Goal: Task Accomplishment & Management: Use online tool/utility

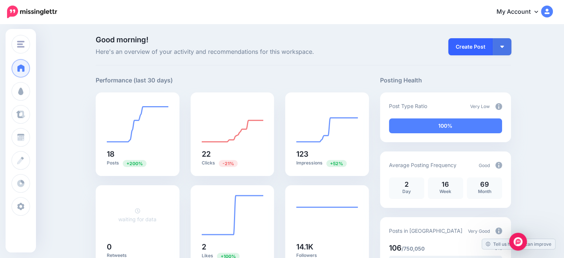
click at [471, 50] on link "Create Post" at bounding box center [470, 46] width 45 height 17
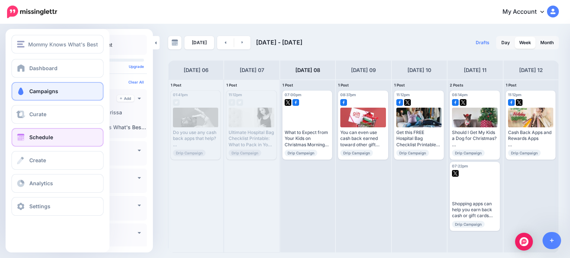
click at [23, 93] on span at bounding box center [21, 91] width 10 height 7
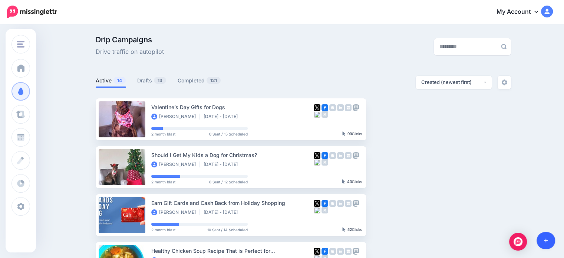
click at [544, 241] on icon at bounding box center [546, 240] width 4 height 5
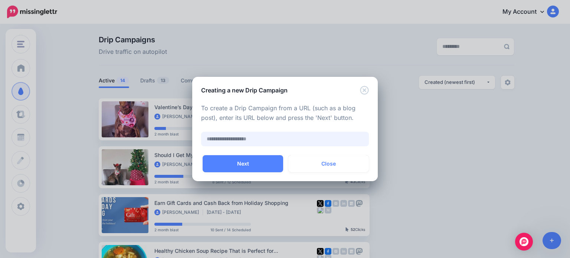
paste input "**********"
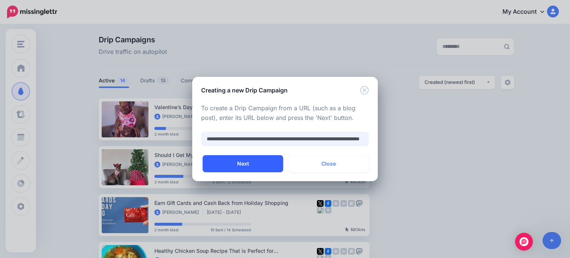
type input "**********"
click at [251, 164] on button "Next" at bounding box center [242, 163] width 80 height 17
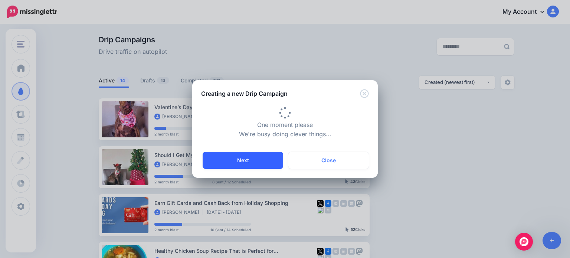
type input "**********"
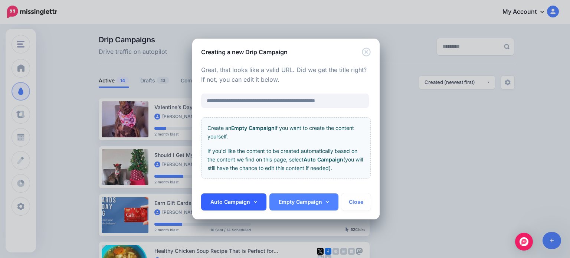
click at [253, 204] on link "Auto Campaign" at bounding box center [233, 201] width 65 height 17
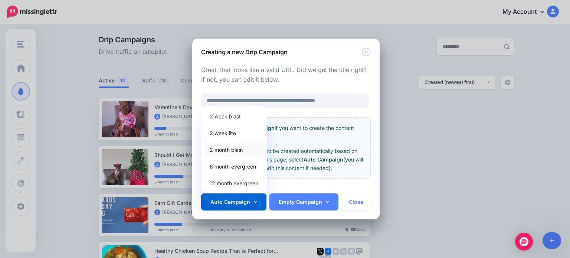
click at [227, 151] on link "2 month blast" at bounding box center [234, 149] width 60 height 14
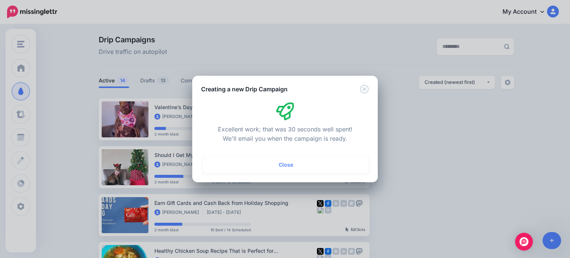
click at [320, 164] on button "Close" at bounding box center [285, 164] width 166 height 17
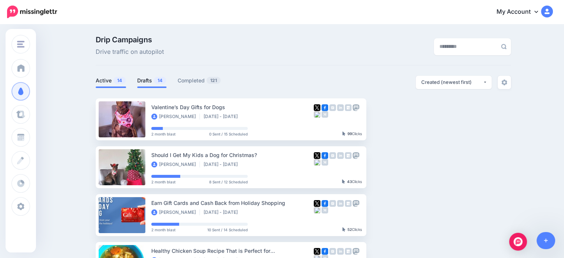
click at [159, 77] on span "14" at bounding box center [160, 80] width 12 height 7
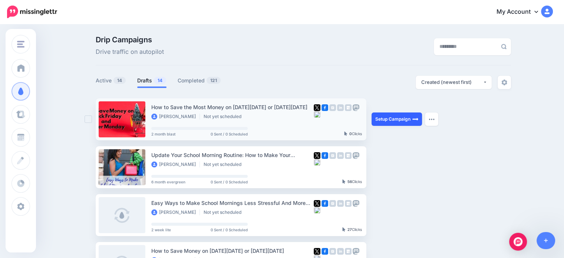
click at [395, 122] on link "Setup Campaign" at bounding box center [397, 118] width 50 height 13
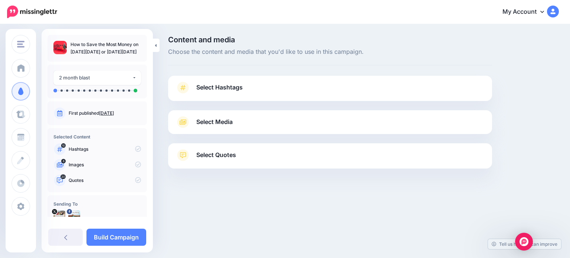
click at [403, 88] on link "Select Hashtags" at bounding box center [329, 91] width 309 height 19
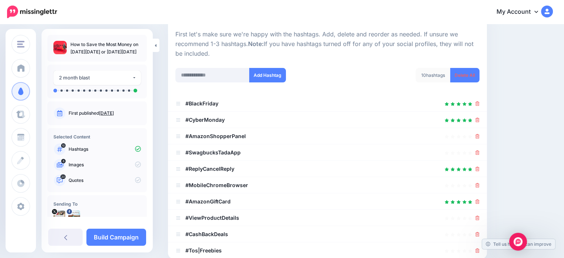
scroll to position [74, 0]
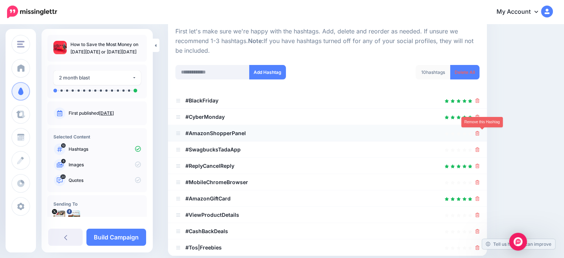
click at [480, 133] on icon at bounding box center [477, 133] width 4 height 4
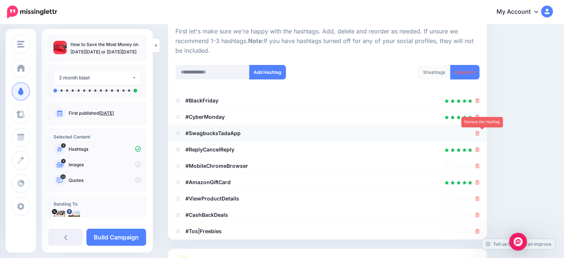
click at [480, 132] on icon at bounding box center [477, 133] width 4 height 4
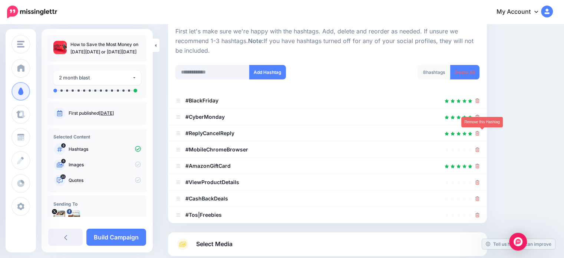
click at [480, 132] on icon at bounding box center [477, 133] width 4 height 4
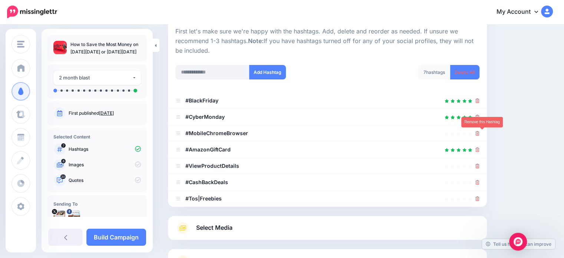
click at [480, 132] on icon at bounding box center [477, 133] width 4 height 4
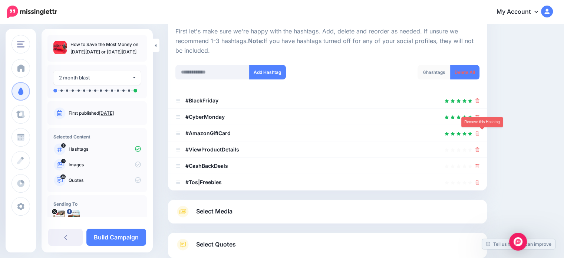
click at [480, 132] on icon at bounding box center [477, 133] width 4 height 4
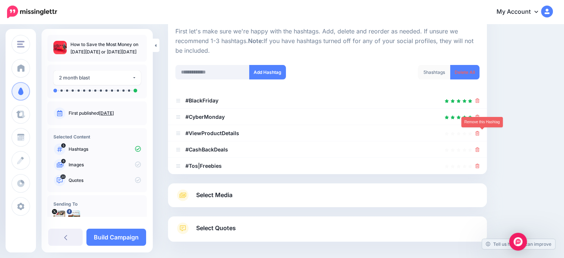
click at [480, 132] on icon at bounding box center [477, 133] width 4 height 4
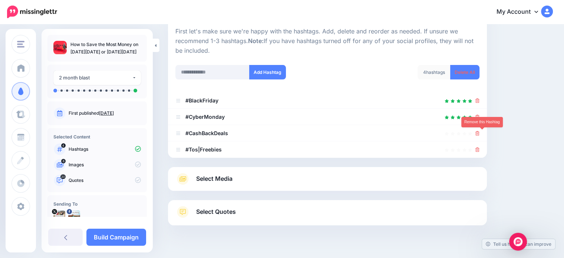
click at [480, 132] on icon at bounding box center [477, 133] width 4 height 4
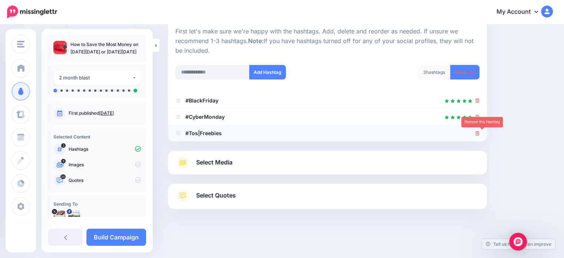
click at [480, 132] on icon at bounding box center [477, 133] width 4 height 4
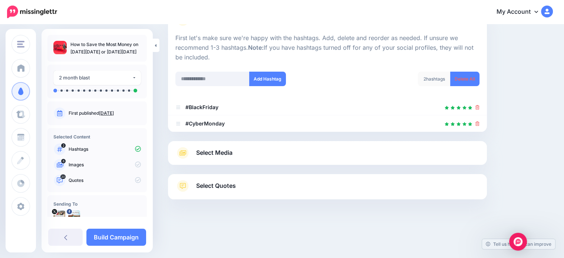
scroll to position [67, 0]
click at [226, 79] on input "text" at bounding box center [212, 79] width 74 height 14
type input "********"
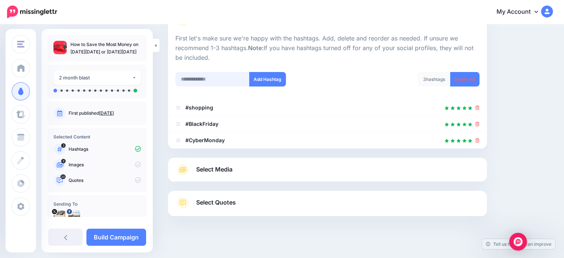
scroll to position [83, 0]
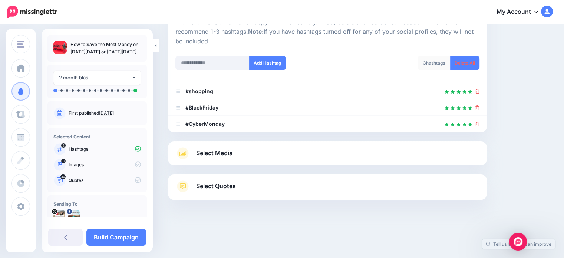
click at [239, 151] on link "Select Media" at bounding box center [327, 153] width 304 height 12
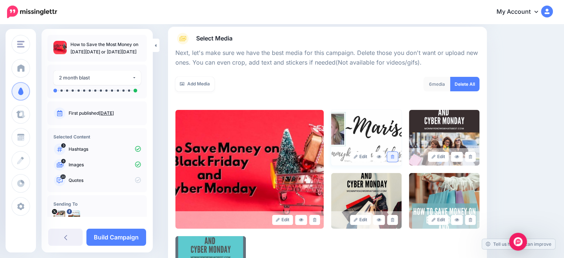
click at [396, 158] on link at bounding box center [392, 157] width 11 height 10
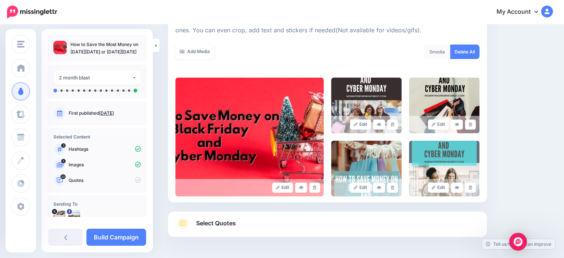
scroll to position [153, 0]
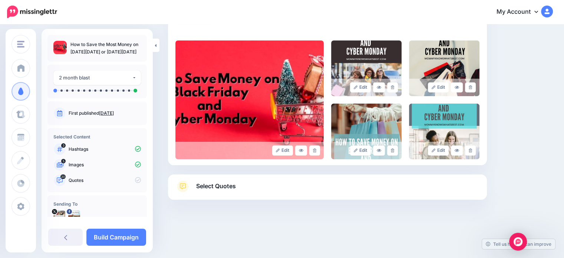
click at [323, 188] on link "Select Quotes" at bounding box center [327, 189] width 304 height 19
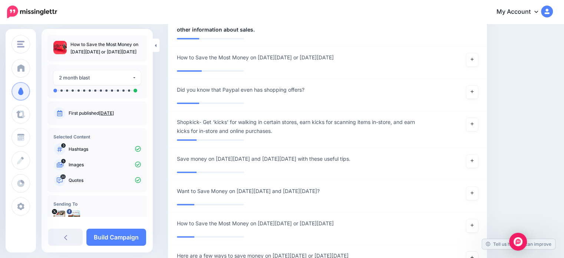
scroll to position [746, 0]
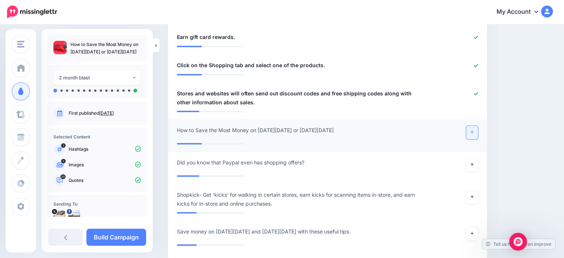
click at [473, 126] on link at bounding box center [472, 132] width 12 height 13
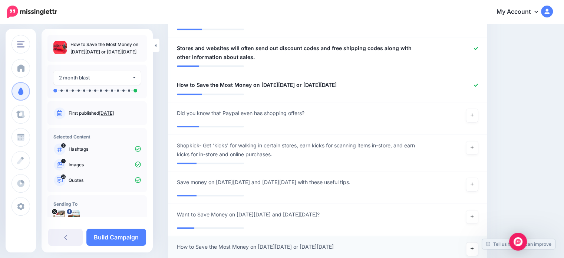
scroll to position [857, 0]
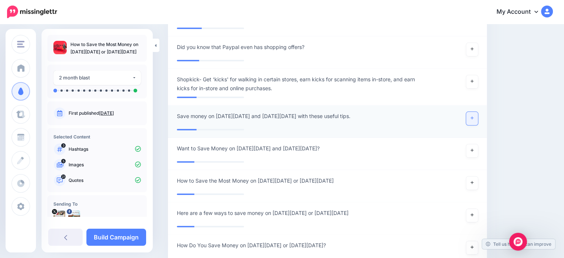
click at [472, 112] on link at bounding box center [472, 118] width 12 height 13
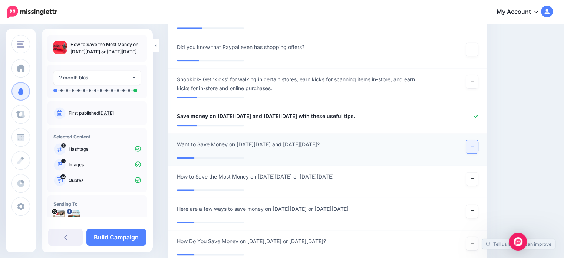
click at [475, 140] on link at bounding box center [472, 146] width 12 height 13
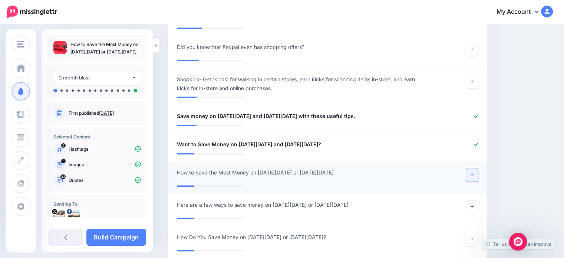
click at [474, 169] on link at bounding box center [472, 174] width 12 height 13
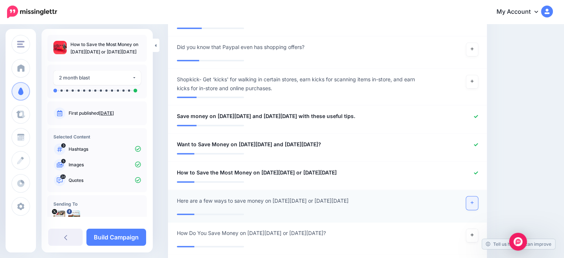
click at [475, 196] on link at bounding box center [472, 202] width 12 height 13
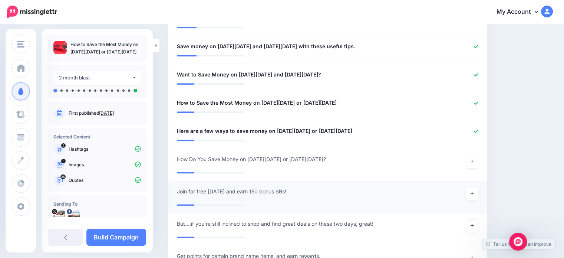
scroll to position [932, 0]
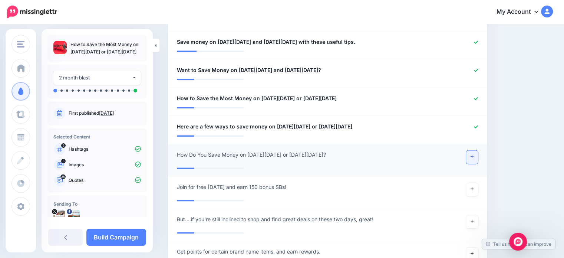
click at [471, 150] on link at bounding box center [472, 156] width 12 height 13
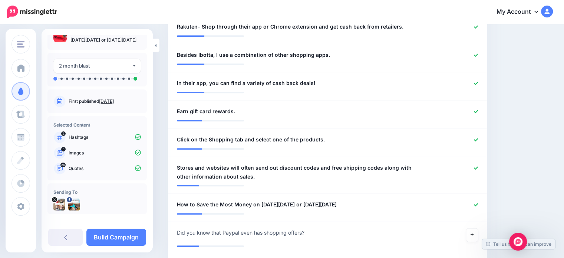
scroll to position [18, 0]
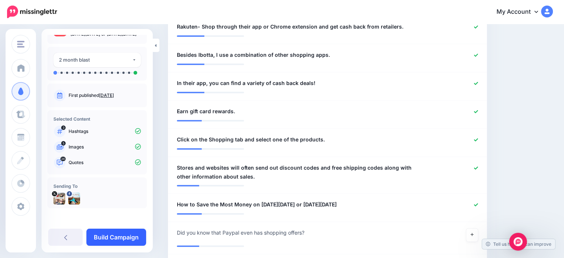
click at [117, 237] on link "Build Campaign" at bounding box center [116, 236] width 60 height 17
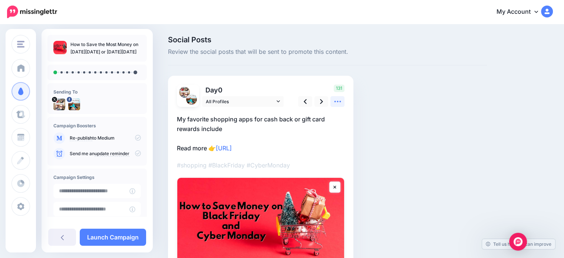
click at [334, 102] on icon at bounding box center [338, 102] width 8 height 8
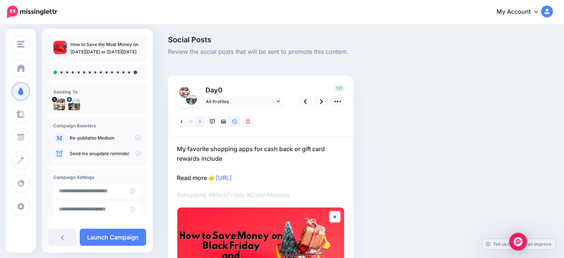
click at [202, 124] on link at bounding box center [199, 121] width 9 height 11
click at [201, 121] on link at bounding box center [199, 121] width 9 height 11
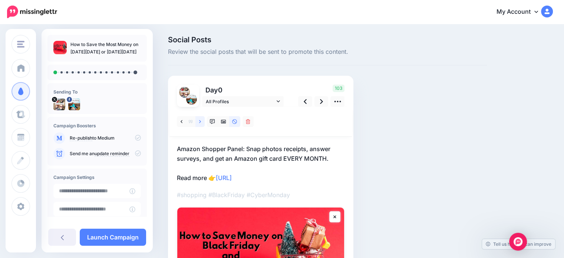
click at [201, 121] on link at bounding box center [199, 121] width 9 height 11
click at [322, 102] on icon at bounding box center [321, 101] width 3 height 5
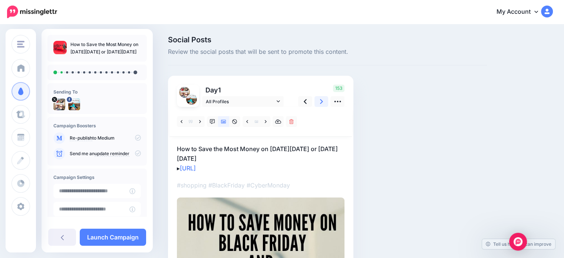
click at [322, 102] on icon at bounding box center [321, 101] width 3 height 5
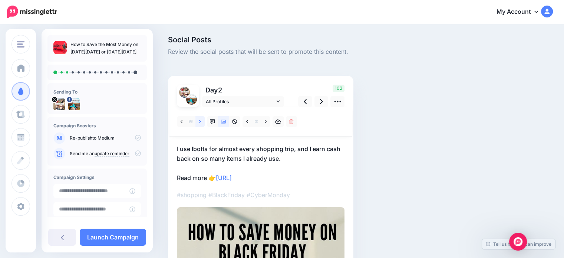
click at [199, 121] on icon at bounding box center [200, 121] width 2 height 5
click at [266, 123] on icon at bounding box center [266, 121] width 2 height 5
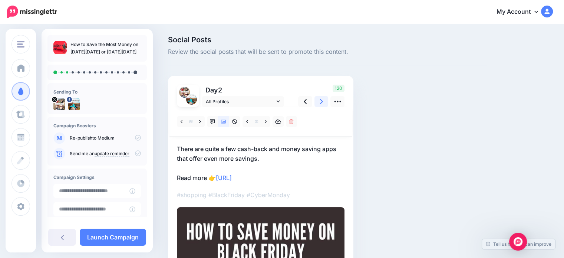
click at [320, 99] on icon at bounding box center [321, 101] width 3 height 5
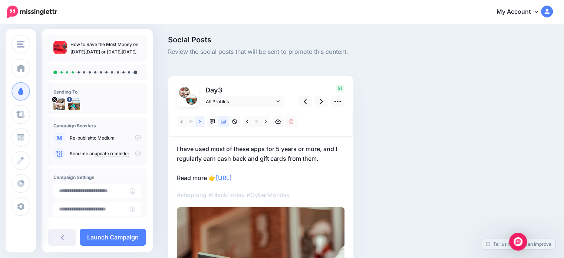
click at [197, 118] on link at bounding box center [199, 121] width 9 height 11
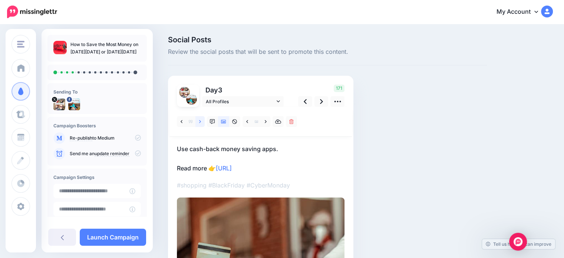
click at [197, 120] on link at bounding box center [199, 121] width 9 height 11
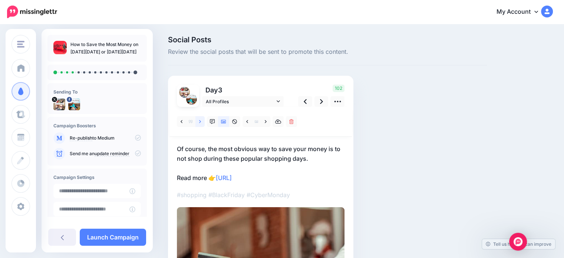
click at [197, 120] on link at bounding box center [199, 121] width 9 height 11
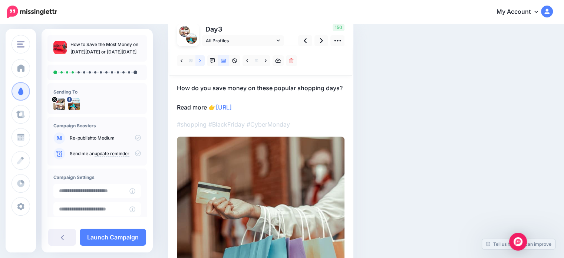
scroll to position [37, 0]
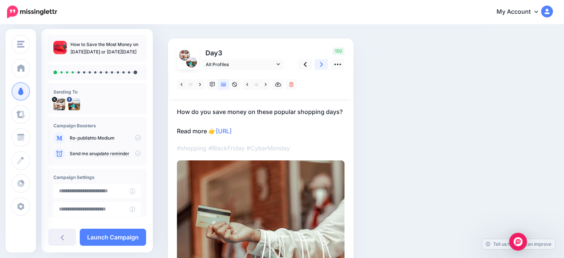
click at [323, 66] on link at bounding box center [322, 64] width 14 height 11
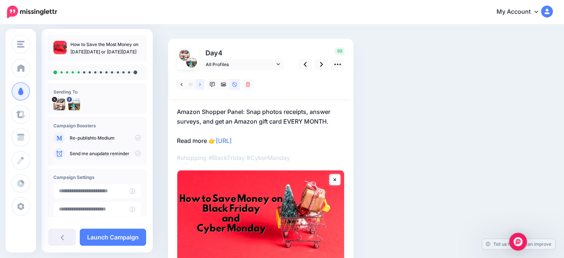
click at [200, 84] on icon at bounding box center [200, 84] width 2 height 5
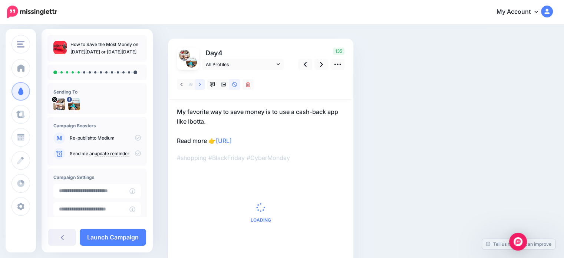
click at [200, 84] on icon at bounding box center [200, 84] width 2 height 5
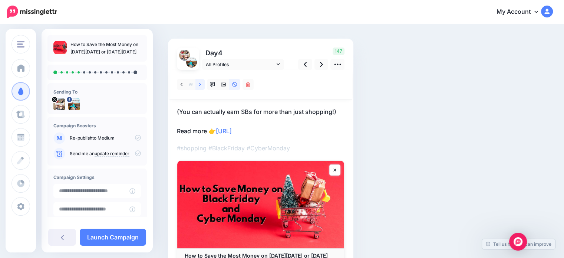
click at [200, 84] on icon at bounding box center [200, 84] width 2 height 5
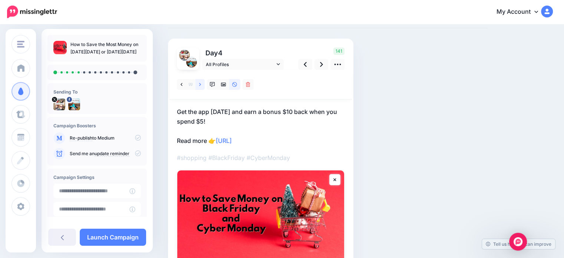
click at [200, 84] on icon at bounding box center [200, 84] width 2 height 5
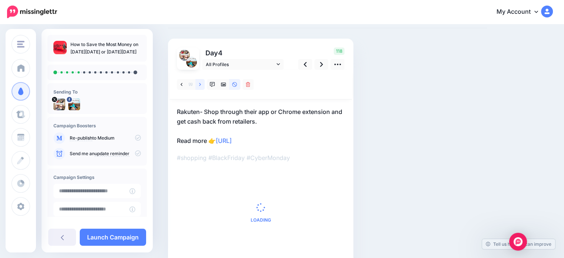
click at [200, 84] on icon at bounding box center [200, 84] width 2 height 5
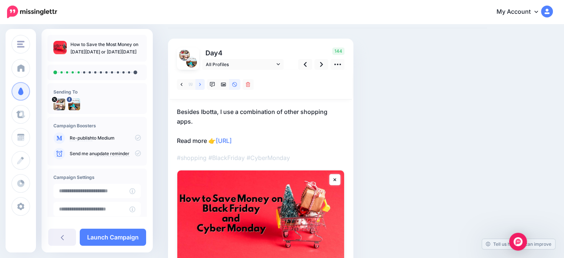
click at [200, 84] on icon at bounding box center [200, 84] width 2 height 5
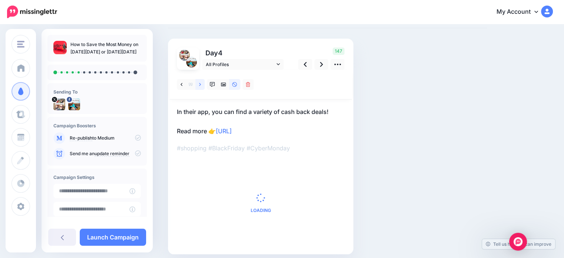
click at [200, 84] on icon at bounding box center [200, 84] width 2 height 5
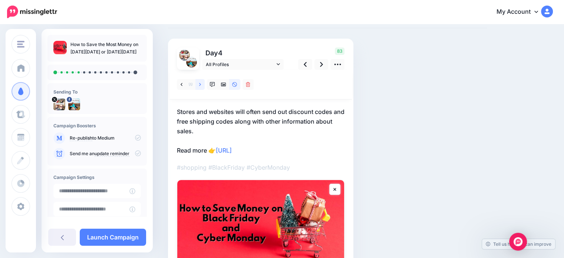
click at [200, 84] on icon at bounding box center [200, 84] width 2 height 5
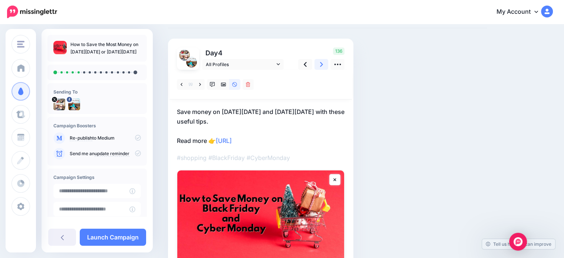
click at [322, 65] on icon at bounding box center [321, 64] width 3 height 5
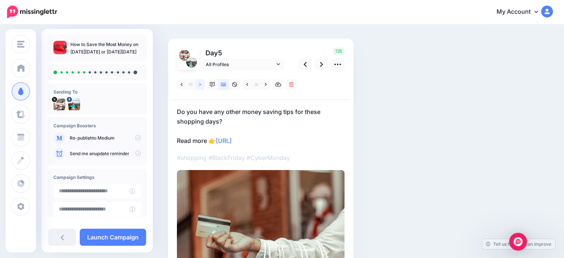
click at [199, 85] on link at bounding box center [199, 84] width 9 height 11
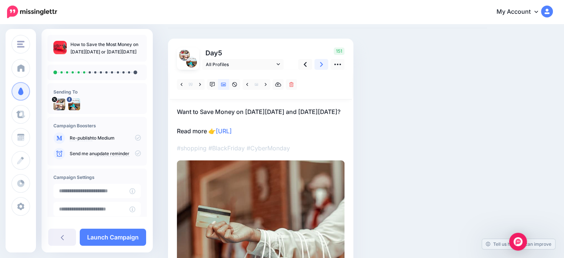
click at [320, 66] on icon at bounding box center [321, 64] width 3 height 5
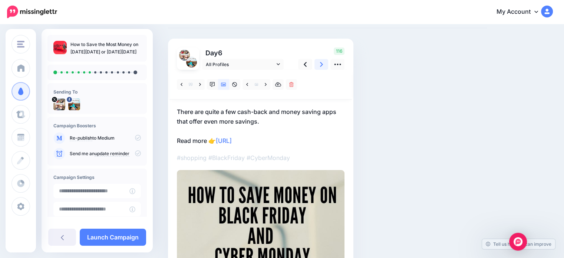
click at [320, 66] on icon at bounding box center [321, 64] width 3 height 5
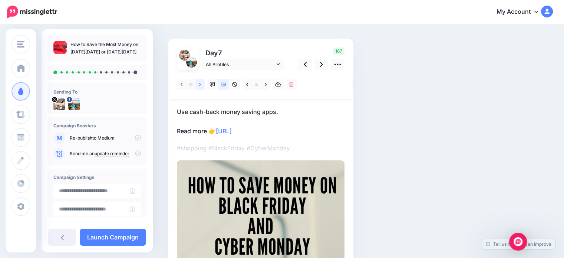
click at [200, 88] on link at bounding box center [199, 84] width 9 height 11
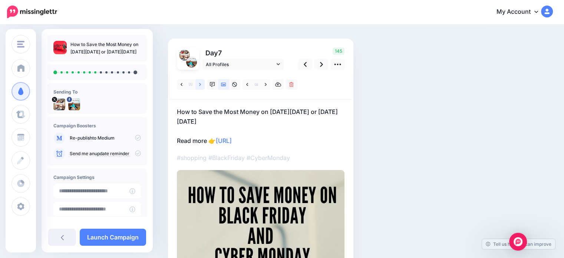
click at [200, 88] on link at bounding box center [199, 84] width 9 height 11
click at [320, 65] on icon at bounding box center [321, 64] width 3 height 8
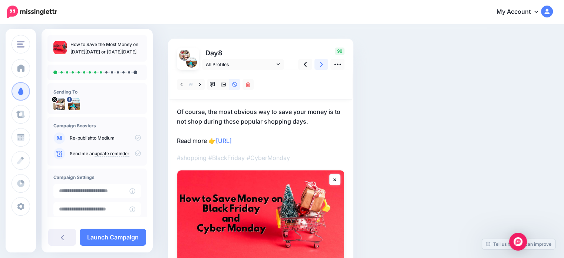
click at [320, 65] on icon at bounding box center [321, 64] width 3 height 8
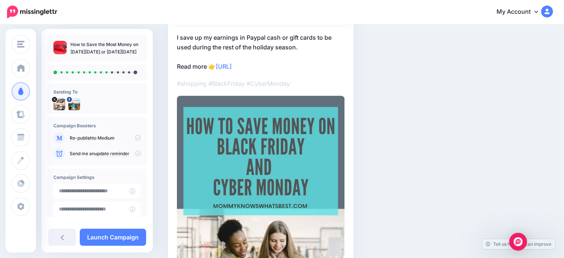
scroll to position [74, 0]
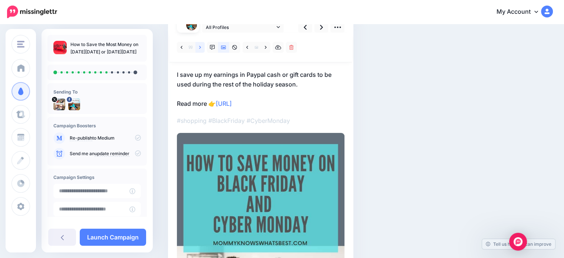
click at [200, 49] on icon at bounding box center [200, 47] width 2 height 5
click at [319, 28] on link at bounding box center [322, 27] width 14 height 11
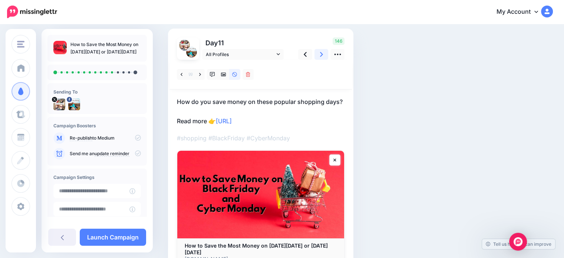
scroll to position [37, 0]
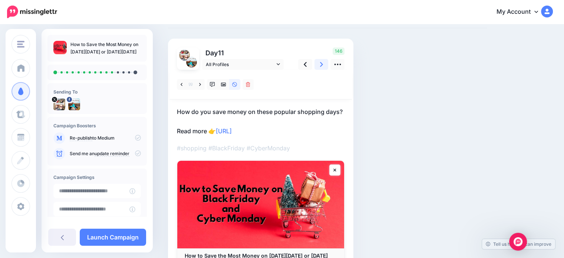
click at [322, 64] on icon at bounding box center [321, 64] width 3 height 5
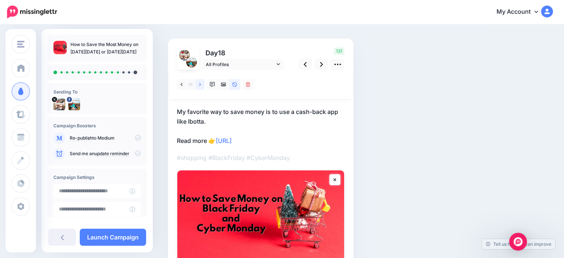
click at [199, 85] on icon at bounding box center [200, 84] width 2 height 5
click at [325, 63] on link at bounding box center [322, 64] width 14 height 11
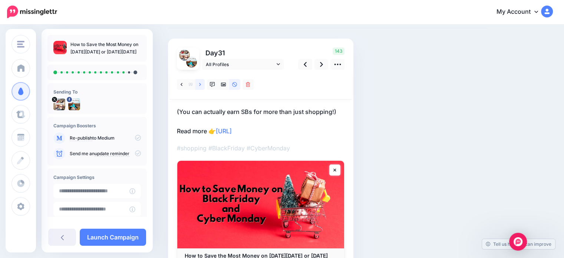
click at [199, 84] on icon at bounding box center [200, 84] width 2 height 5
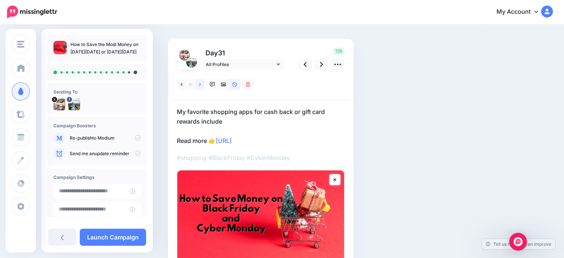
click at [199, 84] on icon at bounding box center [200, 84] width 2 height 5
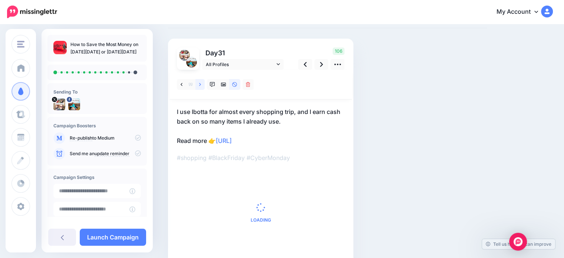
click at [199, 84] on icon at bounding box center [200, 84] width 2 height 5
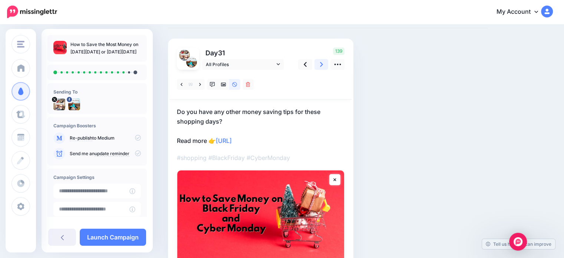
click at [323, 67] on link at bounding box center [322, 64] width 14 height 11
click at [200, 85] on icon at bounding box center [200, 84] width 2 height 3
click at [324, 62] on link at bounding box center [322, 64] width 14 height 11
click at [199, 83] on icon at bounding box center [200, 84] width 2 height 5
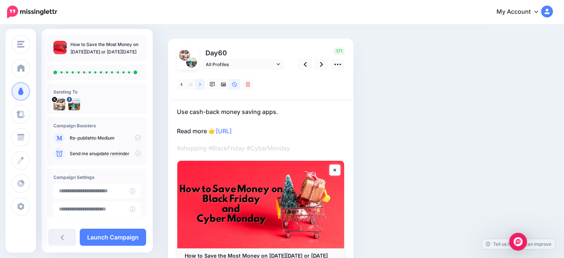
click at [199, 83] on icon at bounding box center [200, 84] width 2 height 5
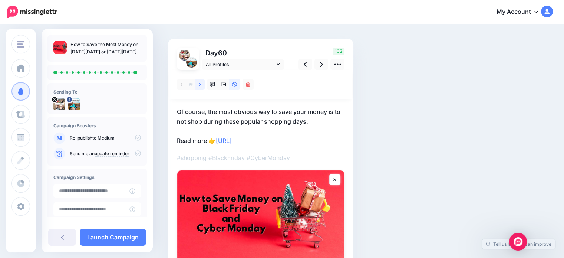
click at [199, 83] on icon at bounding box center [200, 84] width 2 height 5
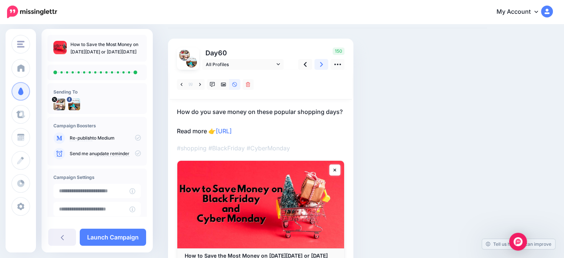
click at [319, 65] on link at bounding box center [322, 64] width 14 height 11
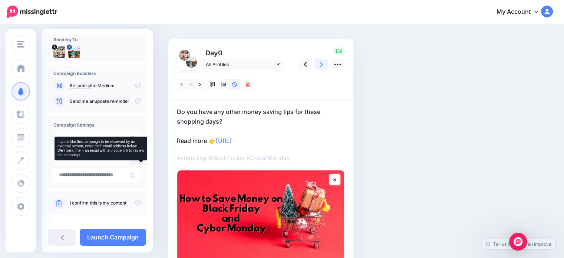
scroll to position [59, 0]
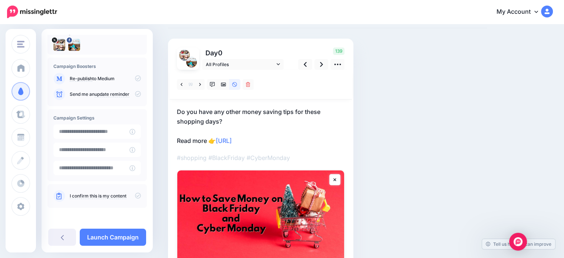
click at [135, 194] on icon at bounding box center [138, 195] width 6 height 6
click at [124, 234] on link "Launch Campaign" at bounding box center [113, 236] width 66 height 17
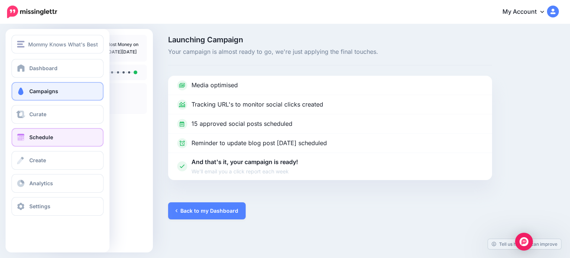
click at [24, 136] on span at bounding box center [21, 137] width 10 height 7
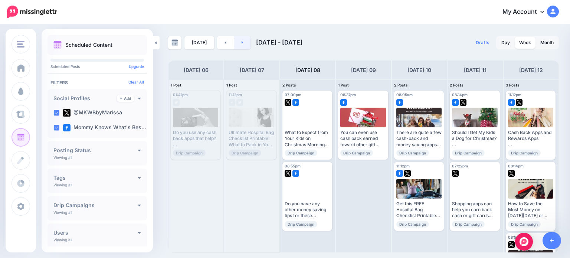
click at [241, 44] on icon at bounding box center [242, 42] width 2 height 4
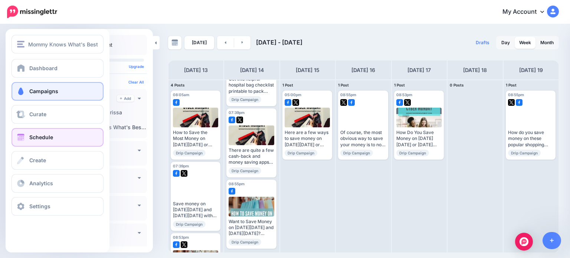
click at [25, 88] on span at bounding box center [21, 91] width 10 height 7
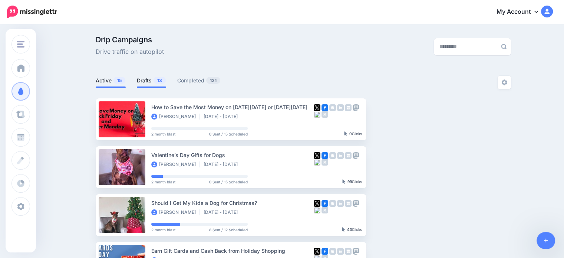
click at [145, 80] on link "Drafts 13" at bounding box center [151, 80] width 29 height 9
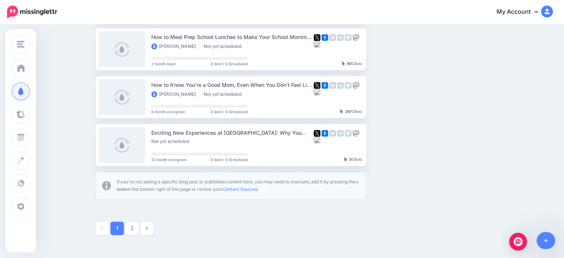
scroll to position [408, 0]
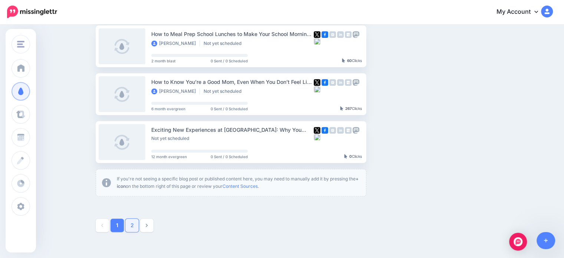
click at [134, 224] on link "2" at bounding box center [131, 224] width 13 height 13
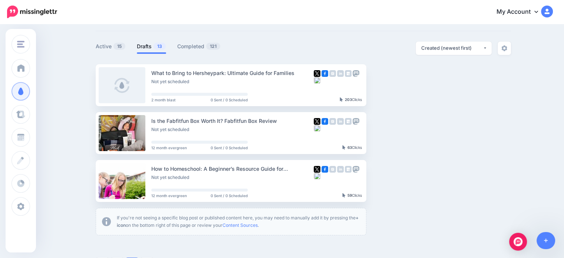
scroll to position [0, 0]
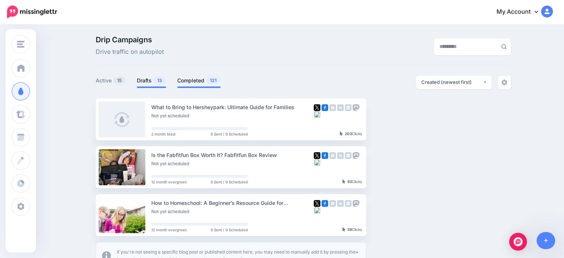
click at [200, 88] on span at bounding box center [198, 86] width 43 height 1
click at [194, 78] on link "Completed 121" at bounding box center [198, 80] width 43 height 9
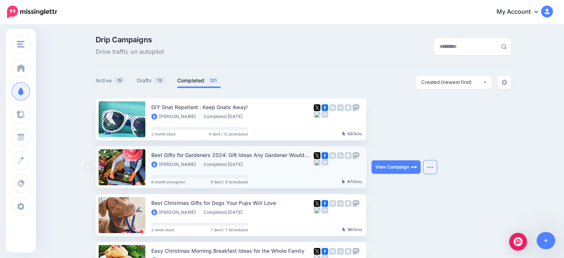
click at [431, 167] on img "button" at bounding box center [430, 167] width 6 height 2
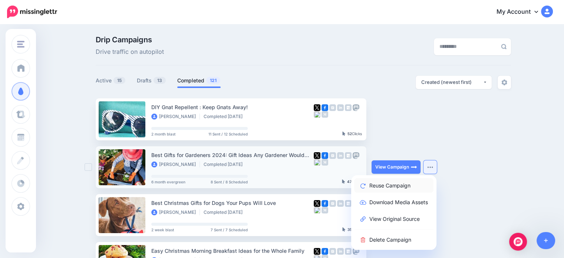
click at [395, 186] on link "Reuse Campaign" at bounding box center [393, 185] width 79 height 14
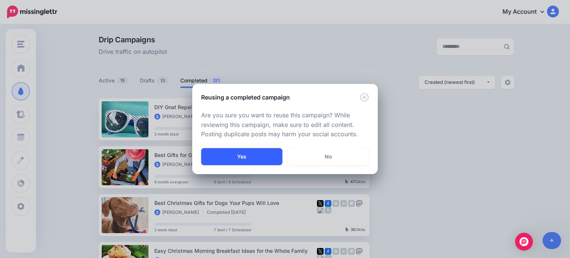
click at [255, 154] on button "Yes" at bounding box center [241, 156] width 81 height 17
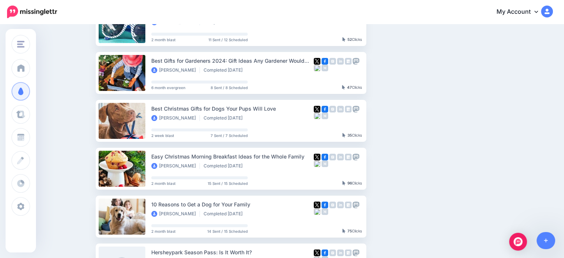
scroll to position [111, 0]
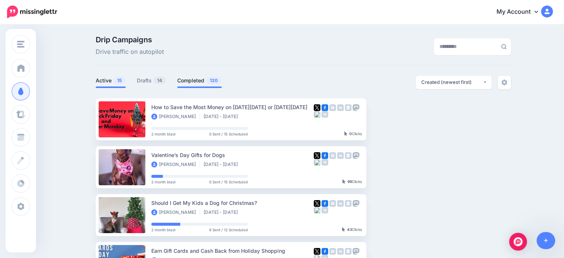
click at [200, 76] on link "Completed 120" at bounding box center [199, 80] width 45 height 9
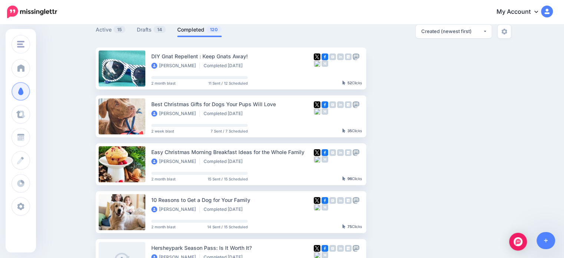
scroll to position [111, 0]
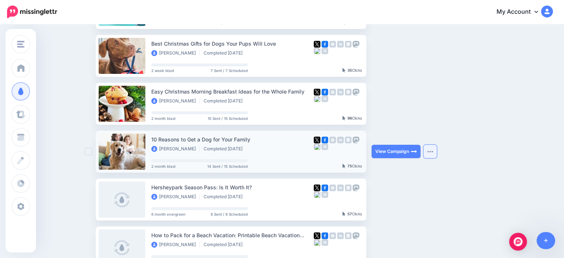
click at [431, 152] on img "button" at bounding box center [430, 151] width 6 height 2
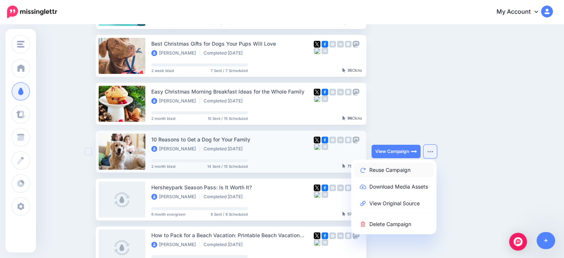
click at [413, 168] on link "Reuse Campaign" at bounding box center [393, 169] width 79 height 14
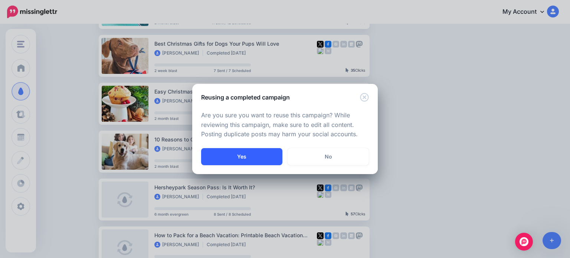
click at [272, 160] on button "Yes" at bounding box center [241, 156] width 81 height 17
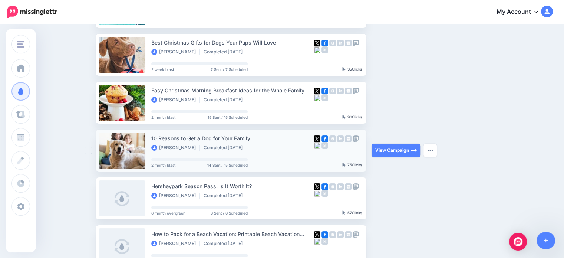
scroll to position [185, 0]
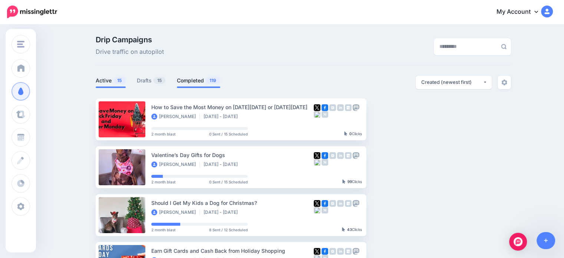
click at [199, 82] on link "Completed 119" at bounding box center [198, 80] width 43 height 9
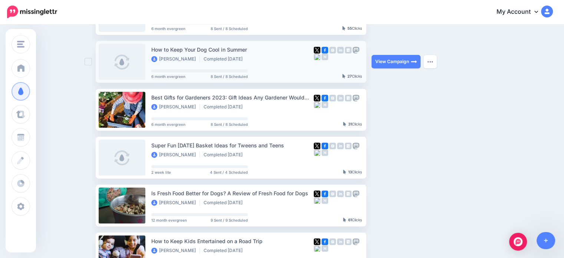
scroll to position [371, 0]
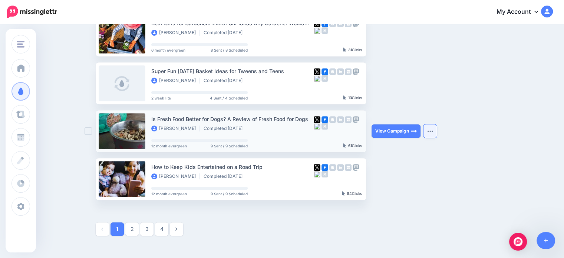
click at [437, 129] on button "button" at bounding box center [430, 130] width 13 height 13
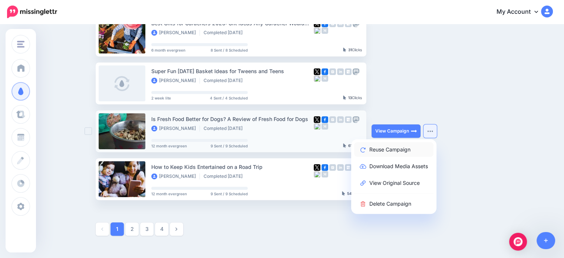
click at [413, 148] on link "Reuse Campaign" at bounding box center [393, 149] width 79 height 14
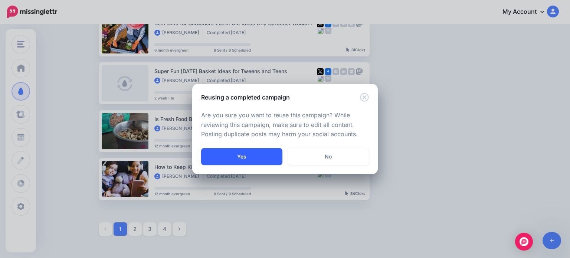
click at [271, 154] on button "Yes" at bounding box center [241, 156] width 81 height 17
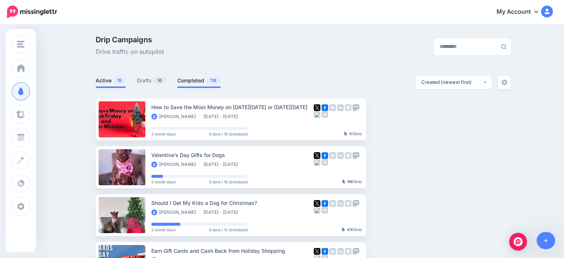
click at [200, 79] on link "Completed 118" at bounding box center [198, 80] width 43 height 9
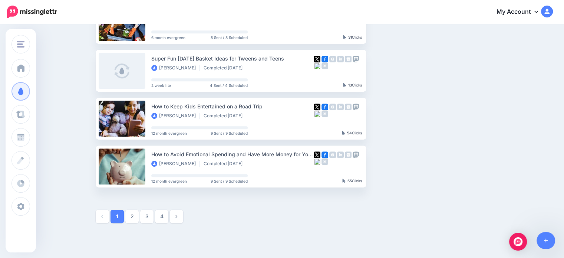
scroll to position [423, 0]
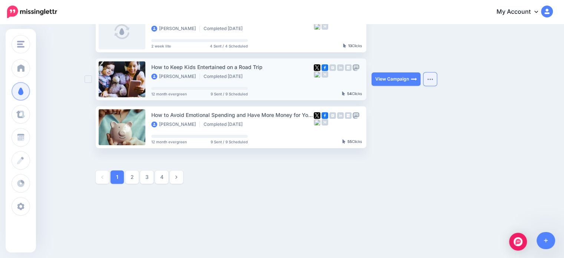
click at [433, 78] on img "button" at bounding box center [430, 79] width 6 height 2
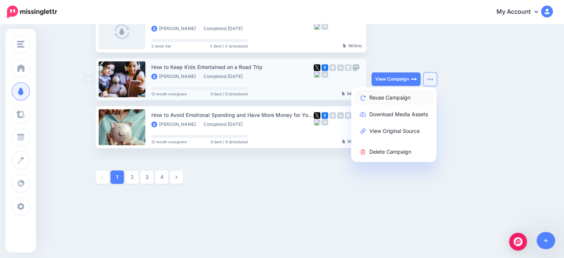
click at [411, 99] on link "Reuse Campaign" at bounding box center [393, 97] width 79 height 14
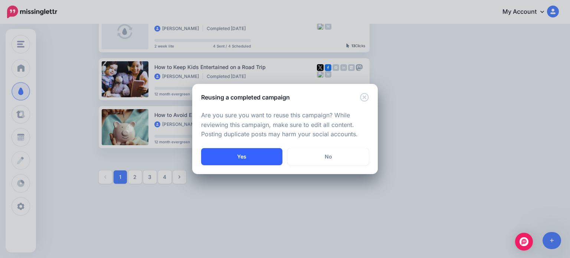
click at [225, 157] on button "Yes" at bounding box center [241, 156] width 81 height 17
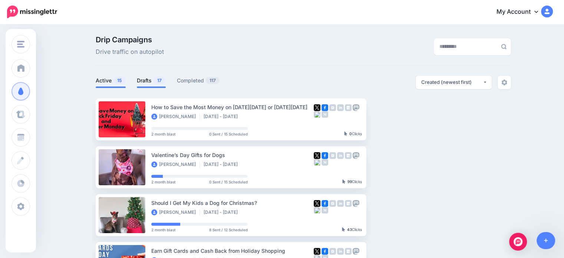
click at [153, 82] on link "Drafts 17" at bounding box center [151, 80] width 29 height 9
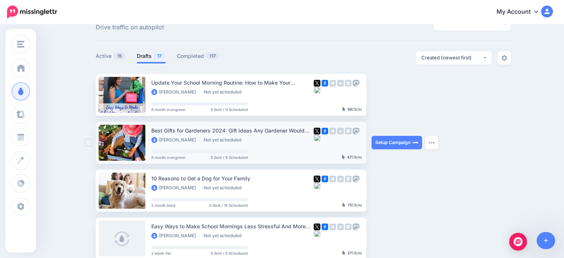
scroll to position [37, 0]
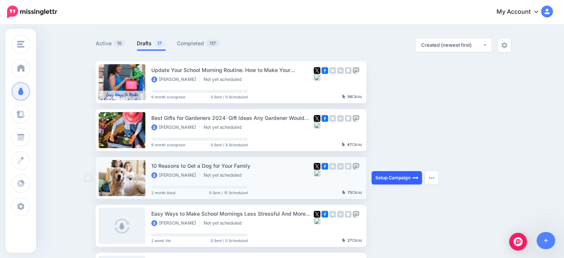
click at [406, 178] on link "Setup Campaign" at bounding box center [397, 177] width 50 height 13
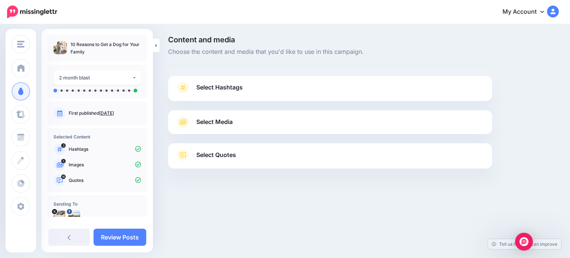
click at [249, 87] on link "Select Hashtags" at bounding box center [329, 91] width 309 height 19
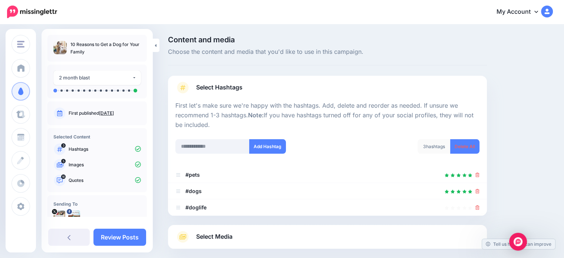
scroll to position [73, 0]
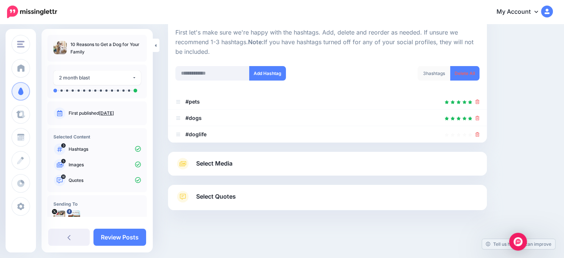
click at [321, 157] on div "Select Media Next, let's make sure we have the best media for this campaign. De…" at bounding box center [327, 164] width 319 height 24
click at [300, 162] on link "Select Media" at bounding box center [327, 164] width 304 height 12
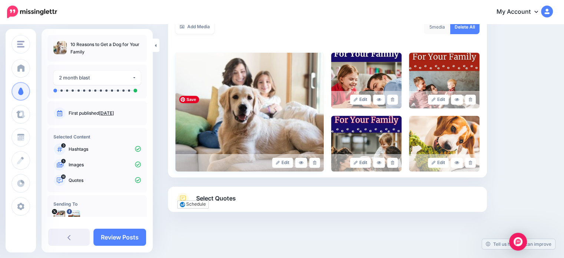
scroll to position [142, 0]
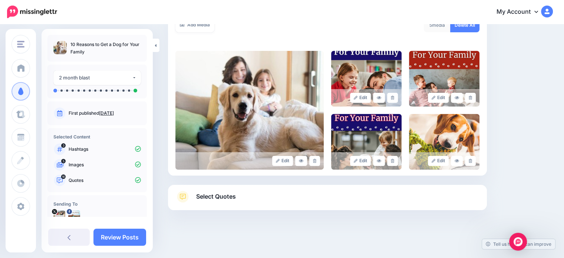
click at [294, 195] on link "Select Quotes" at bounding box center [327, 200] width 304 height 19
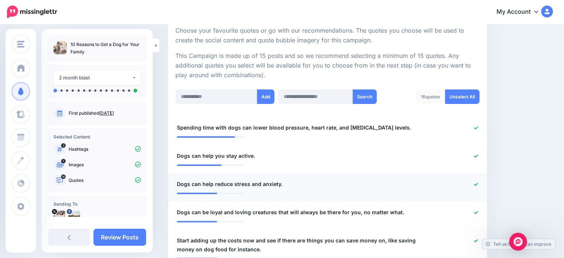
scroll to position [142, 0]
click at [129, 238] on link "Review Posts" at bounding box center [119, 236] width 53 height 17
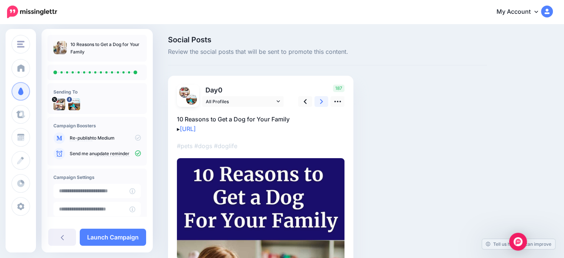
click at [320, 102] on icon at bounding box center [321, 102] width 3 height 8
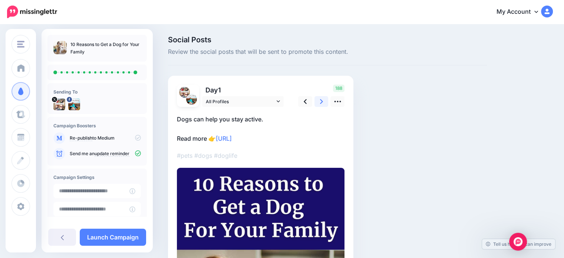
click at [320, 102] on icon at bounding box center [321, 102] width 3 height 8
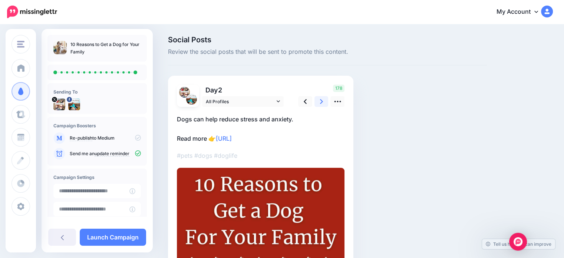
click at [320, 102] on icon at bounding box center [321, 102] width 3 height 8
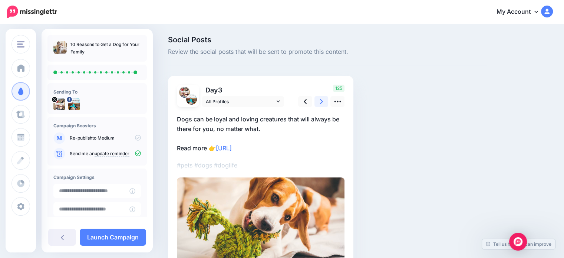
click at [320, 102] on icon at bounding box center [321, 102] width 3 height 8
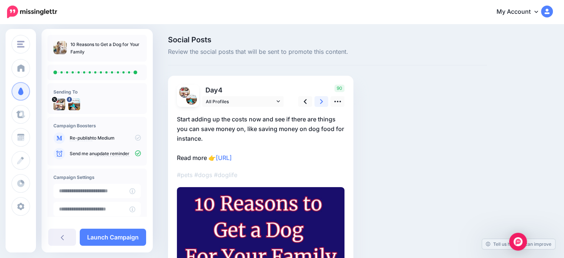
click at [320, 102] on icon at bounding box center [321, 102] width 3 height 8
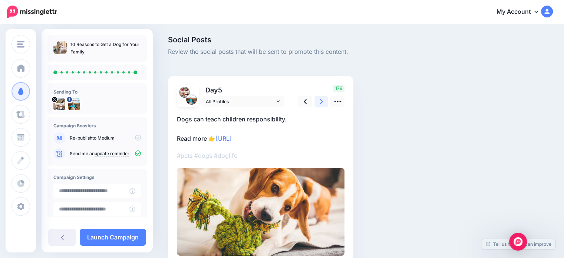
click at [320, 102] on icon at bounding box center [321, 102] width 3 height 8
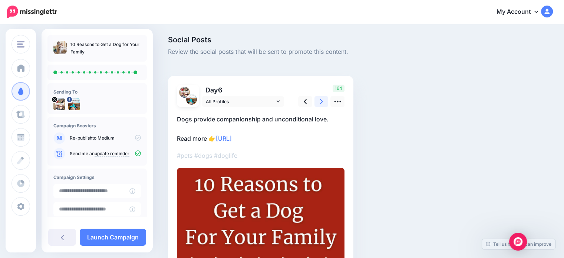
click at [320, 102] on icon at bounding box center [321, 102] width 3 height 8
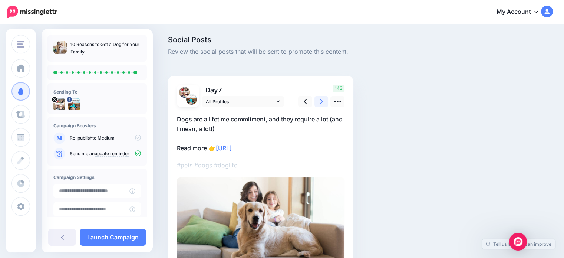
click at [320, 102] on icon at bounding box center [321, 102] width 3 height 8
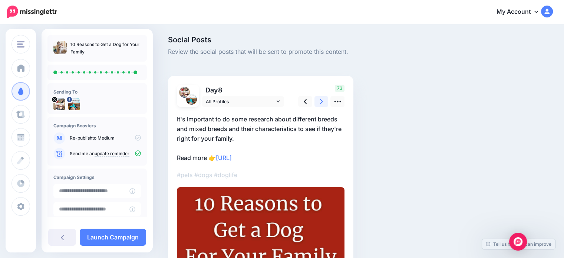
click at [320, 102] on icon at bounding box center [321, 102] width 3 height 8
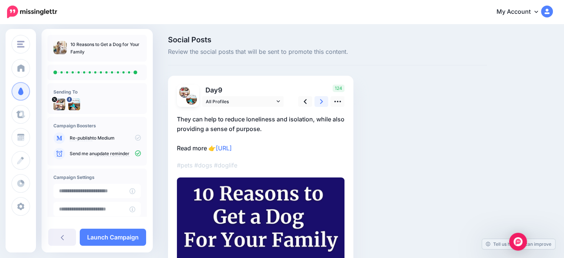
click at [320, 102] on icon at bounding box center [321, 102] width 3 height 8
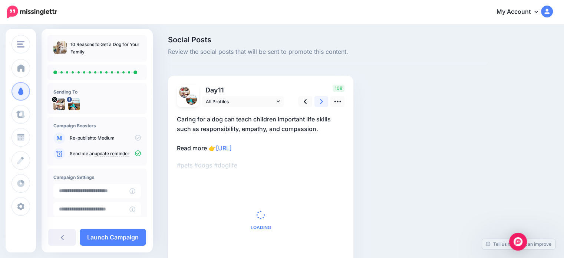
click at [320, 102] on icon at bounding box center [321, 102] width 3 height 8
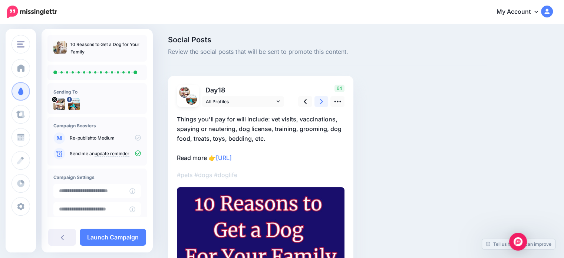
click at [320, 102] on icon at bounding box center [321, 102] width 3 height 8
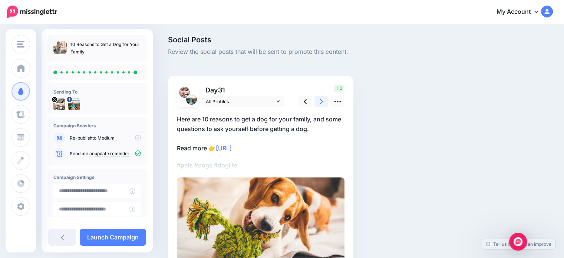
click at [320, 102] on icon at bounding box center [321, 102] width 3 height 8
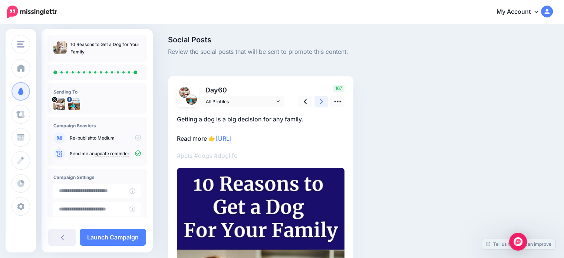
click at [320, 102] on icon at bounding box center [321, 102] width 3 height 8
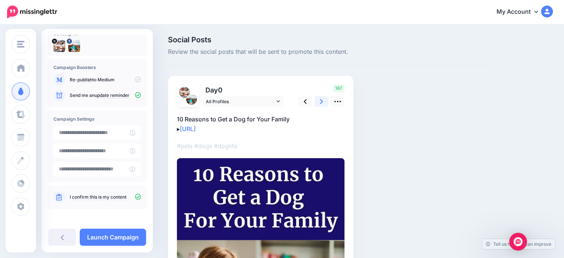
scroll to position [59, 0]
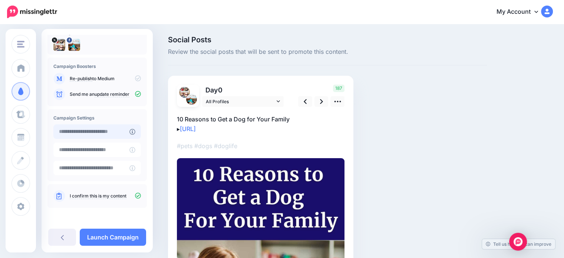
click at [129, 131] on input "text" at bounding box center [91, 131] width 76 height 14
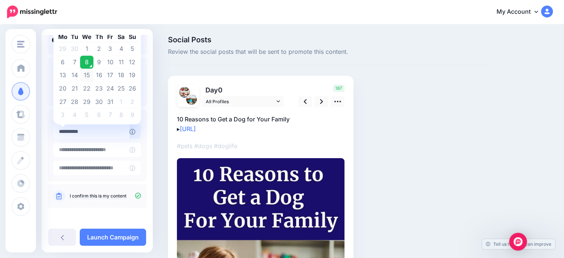
click at [88, 75] on td "15" at bounding box center [86, 75] width 13 height 13
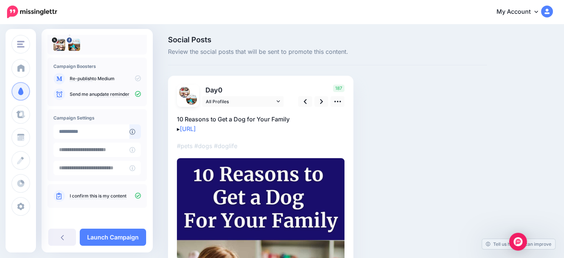
type input "**********"
click at [115, 238] on link "Launch Campaign" at bounding box center [113, 236] width 66 height 17
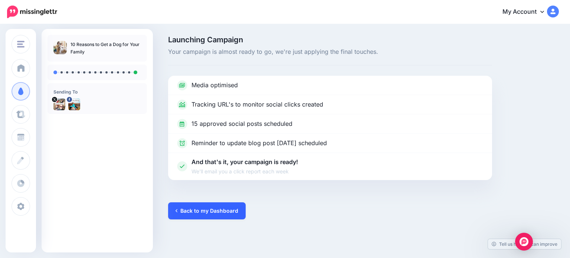
click at [204, 212] on link "Back to my Dashboard" at bounding box center [207, 210] width 78 height 17
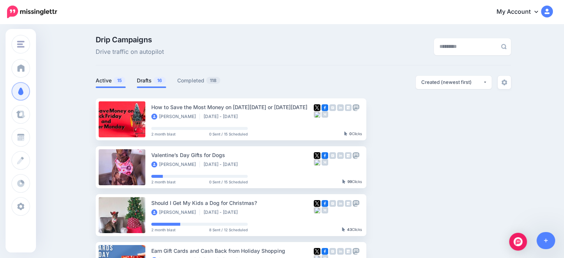
click at [152, 82] on link "Drafts 16" at bounding box center [151, 80] width 29 height 9
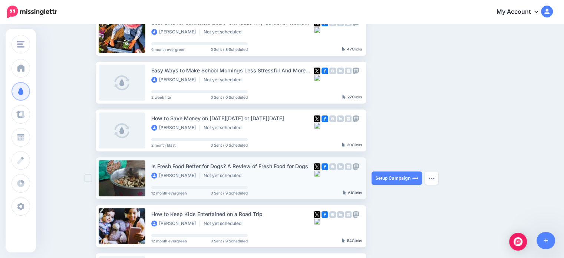
scroll to position [148, 0]
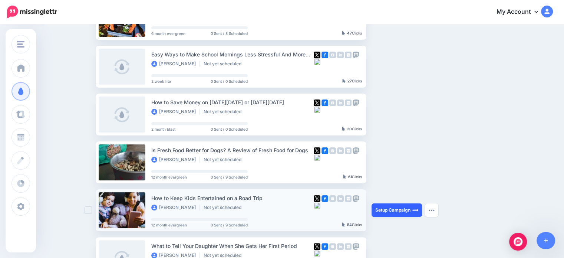
click at [397, 209] on link "Setup Campaign" at bounding box center [397, 209] width 50 height 13
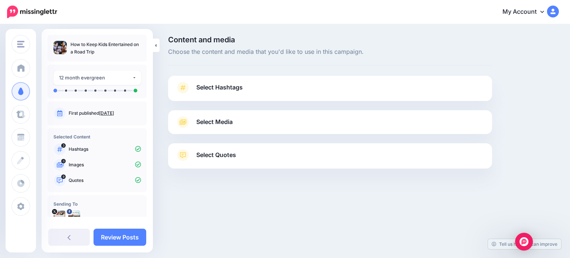
click at [249, 92] on link "Select Hashtags" at bounding box center [329, 91] width 309 height 19
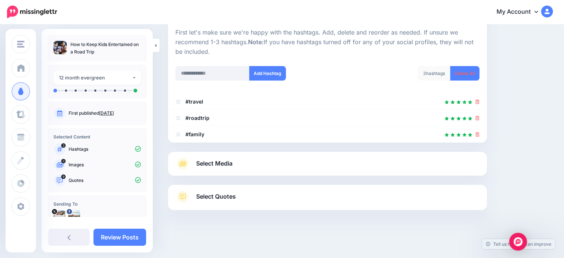
click at [266, 164] on link "Select Media" at bounding box center [327, 164] width 304 height 12
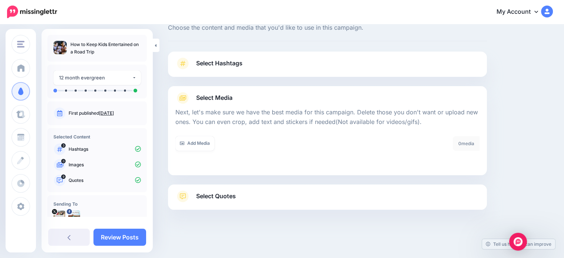
scroll to position [24, 0]
click at [187, 142] on link "Add Media" at bounding box center [194, 143] width 39 height 14
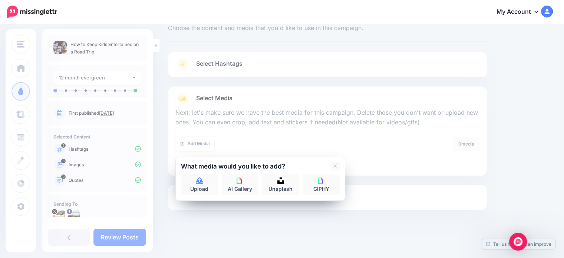
click at [356, 139] on div "0 media Delete All" at bounding box center [406, 148] width 158 height 24
click at [333, 166] on link at bounding box center [334, 166] width 9 height 9
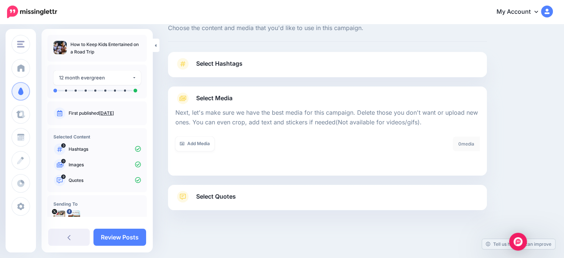
click at [240, 198] on link "Select Quotes" at bounding box center [327, 200] width 304 height 19
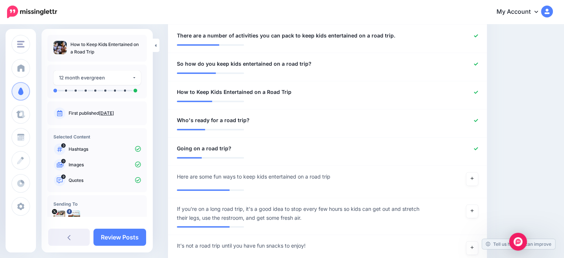
scroll to position [358, 0]
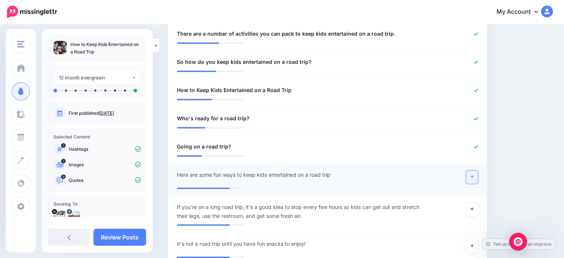
click at [478, 179] on link at bounding box center [472, 176] width 12 height 13
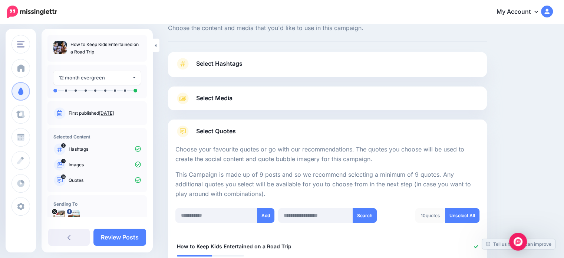
scroll to position [0, 0]
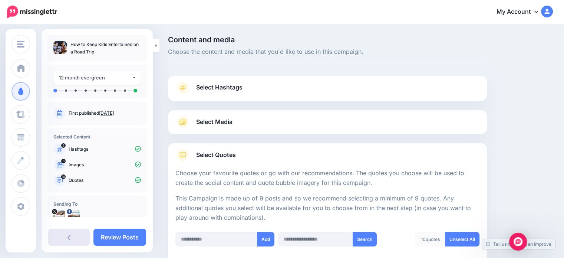
click at [78, 242] on link at bounding box center [69, 236] width 42 height 17
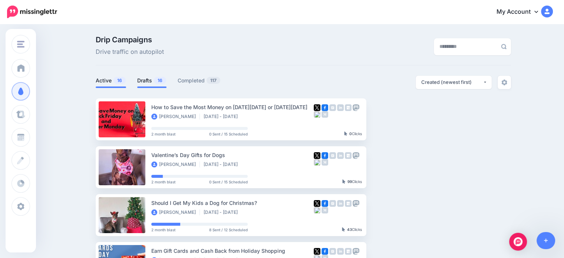
click at [153, 76] on li "Drafts 16" at bounding box center [151, 82] width 29 height 12
click at [151, 81] on link "Drafts 16" at bounding box center [151, 80] width 29 height 9
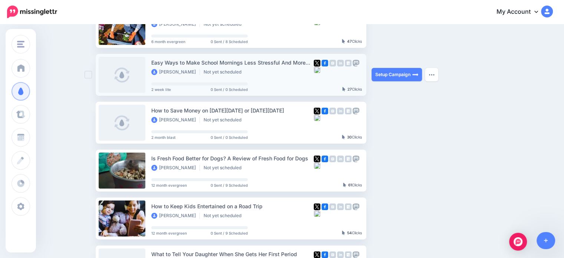
scroll to position [148, 0]
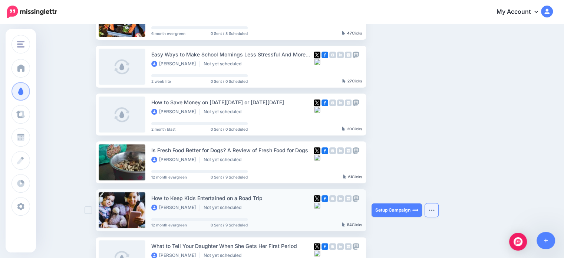
click at [435, 210] on img "button" at bounding box center [432, 210] width 6 height 2
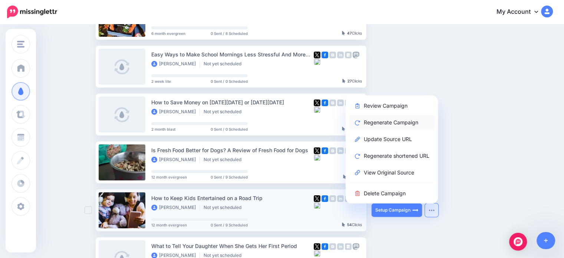
click at [409, 121] on link "Regenerate Campaign" at bounding box center [392, 122] width 86 height 14
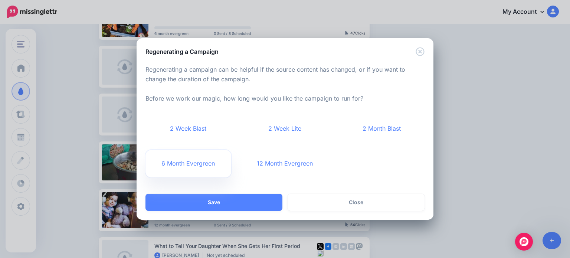
click at [211, 165] on link "6 Month Evergreen" at bounding box center [188, 163] width 86 height 27
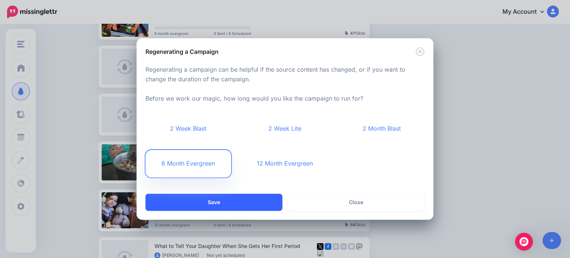
click at [221, 199] on button "Save" at bounding box center [213, 202] width 137 height 17
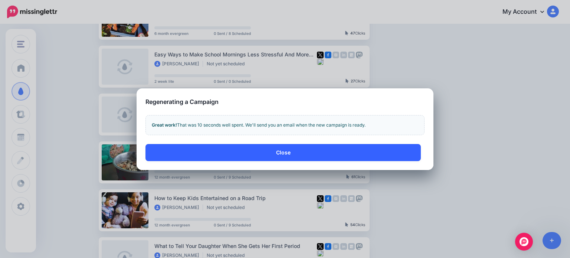
click at [307, 149] on button "Close" at bounding box center [282, 152] width 275 height 17
